Goal: Information Seeking & Learning: Learn about a topic

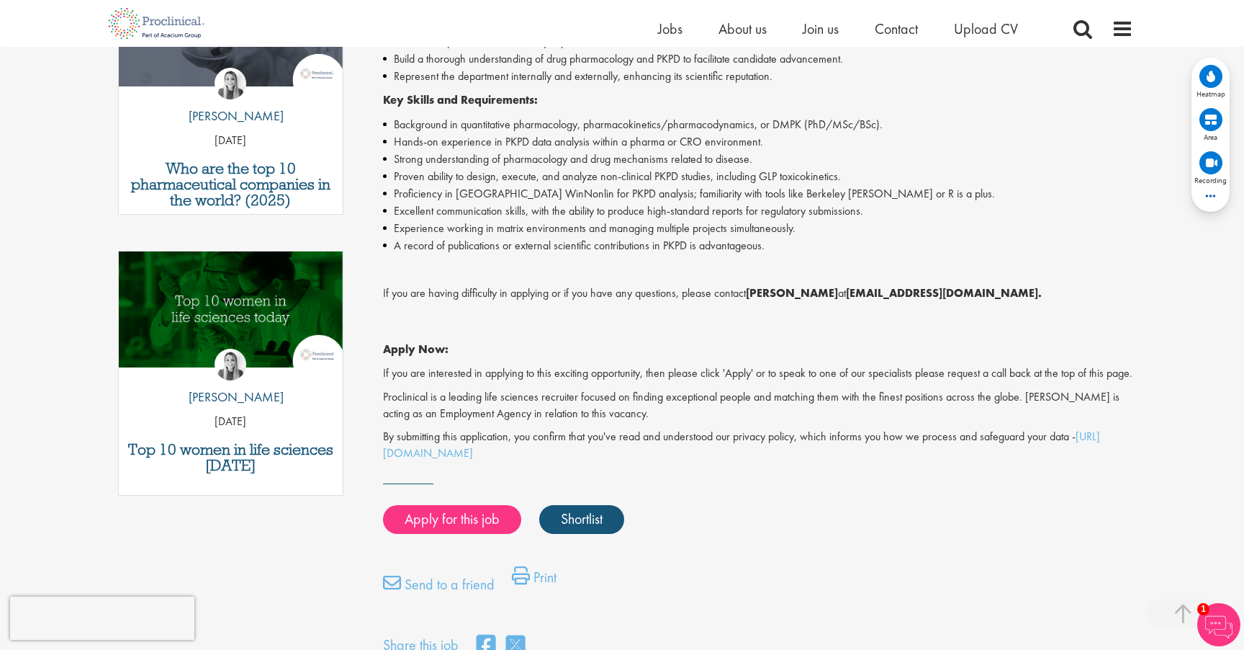
scroll to position [558, 0]
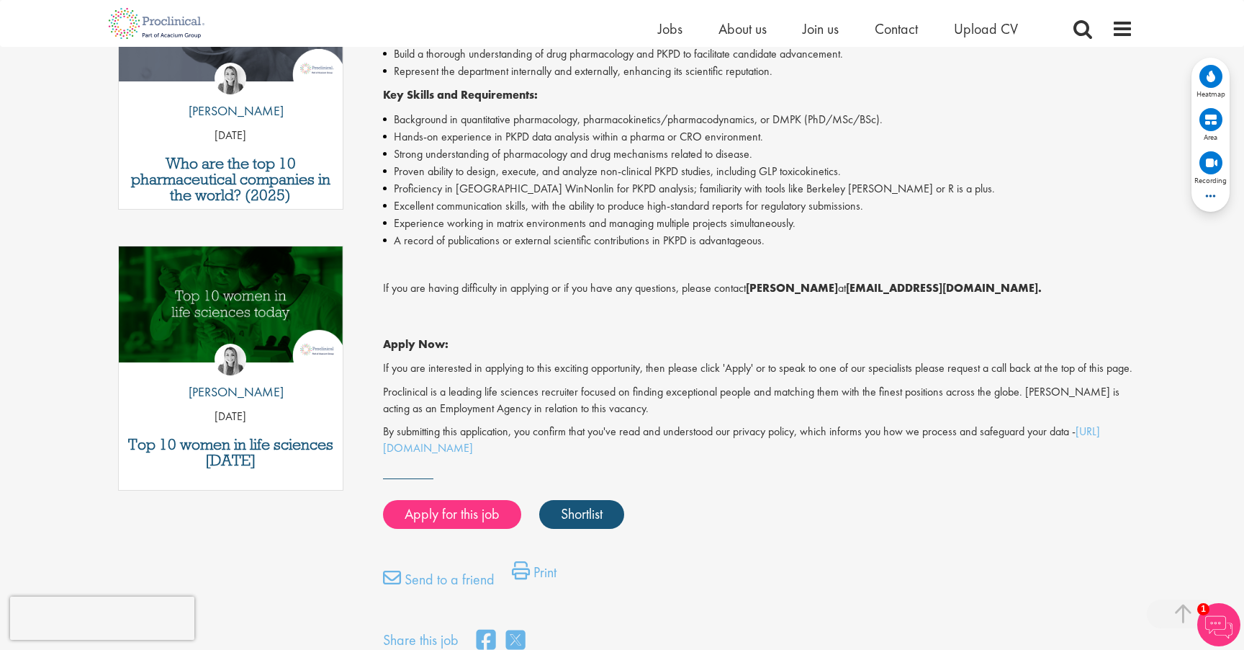
click at [665, 361] on p "If you are interested in applying to this exciting opportunity, then please cli…" at bounding box center [758, 368] width 751 height 17
click at [150, 22] on img at bounding box center [156, 23] width 113 height 47
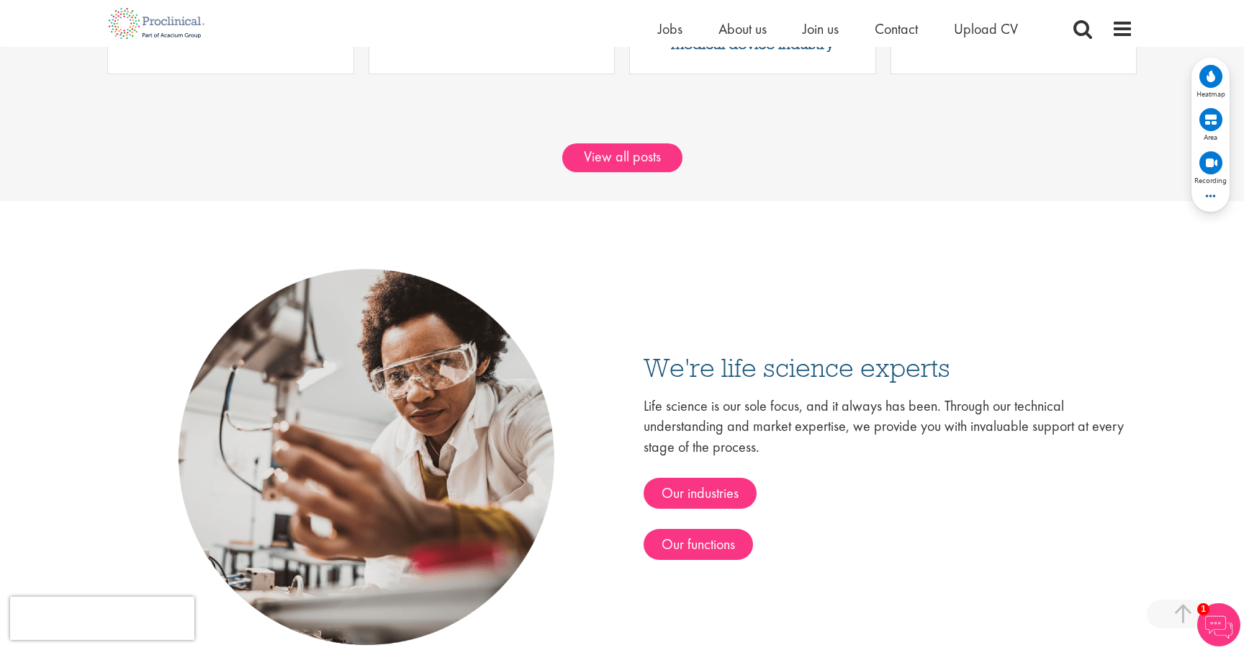
scroll to position [2152, 0]
drag, startPoint x: 491, startPoint y: 150, endPoint x: 725, endPoint y: 157, distance: 234.1
click at [725, 157] on div "View all posts" at bounding box center [622, 157] width 1244 height 29
drag, startPoint x: 725, startPoint y: 157, endPoint x: 475, endPoint y: 150, distance: 250.0
click at [476, 150] on div "View all posts" at bounding box center [622, 157] width 1244 height 29
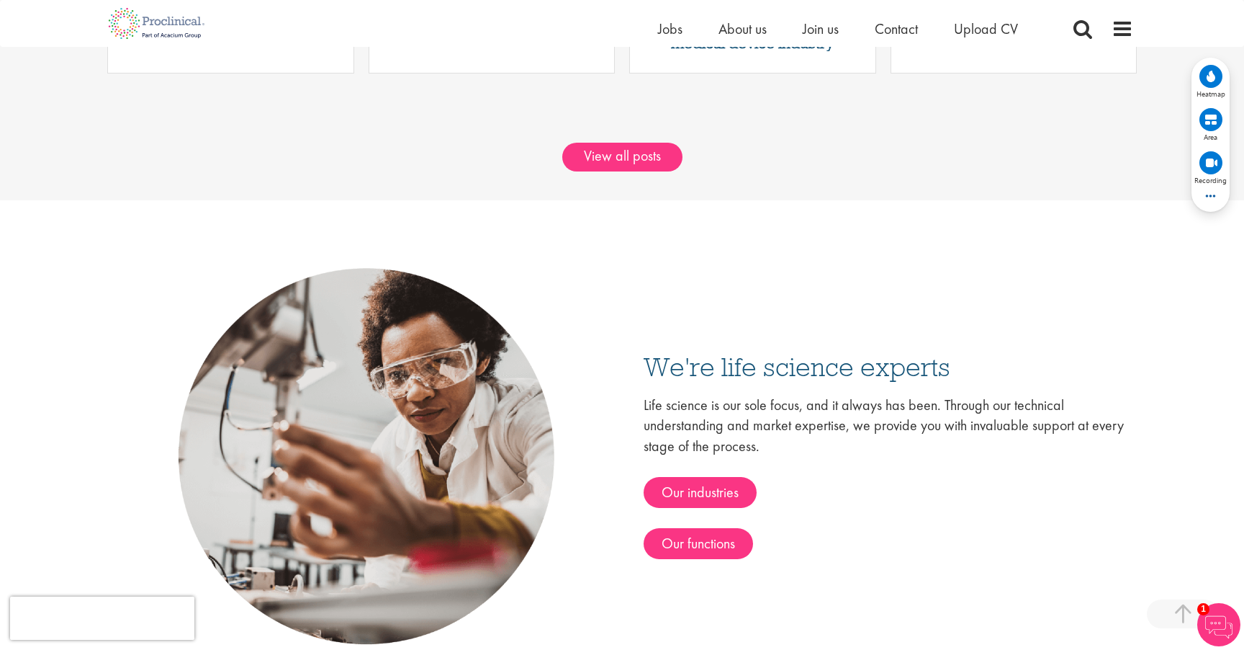
click at [475, 150] on div "View all posts" at bounding box center [622, 157] width 1244 height 29
click at [1082, 27] on span at bounding box center [1083, 29] width 22 height 22
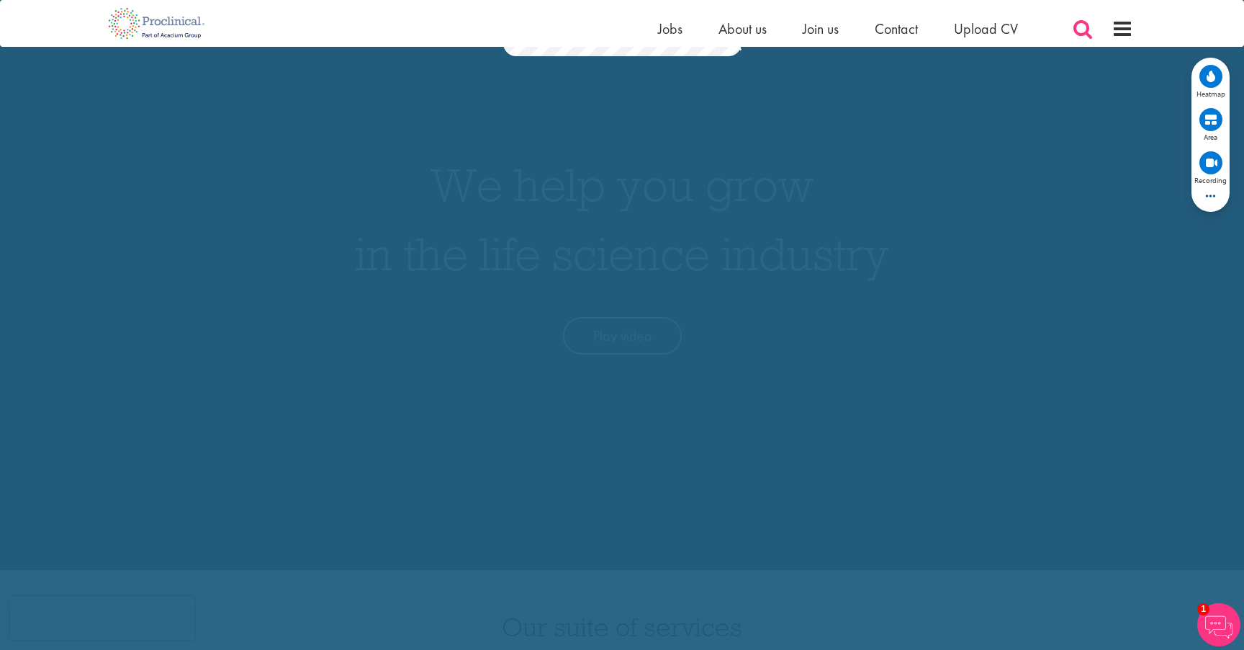
scroll to position [0, 0]
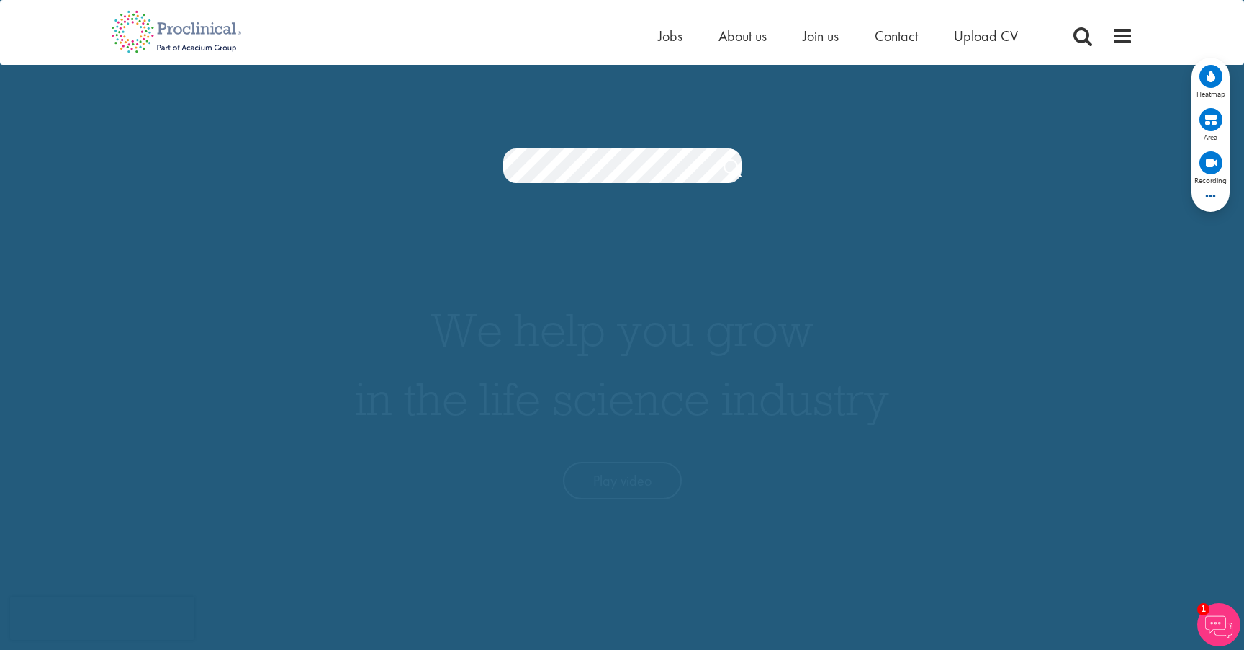
click at [897, 167] on section "Jobs Search" at bounding box center [622, 165] width 1244 height 35
click at [889, 140] on div "Jobs Search" at bounding box center [622, 128] width 1244 height 110
drag, startPoint x: 876, startPoint y: 123, endPoint x: 895, endPoint y: 36, distance: 89.1
click at [876, 123] on div "Jobs Search" at bounding box center [622, 128] width 1244 height 110
